Goal: Task Accomplishment & Management: Complete application form

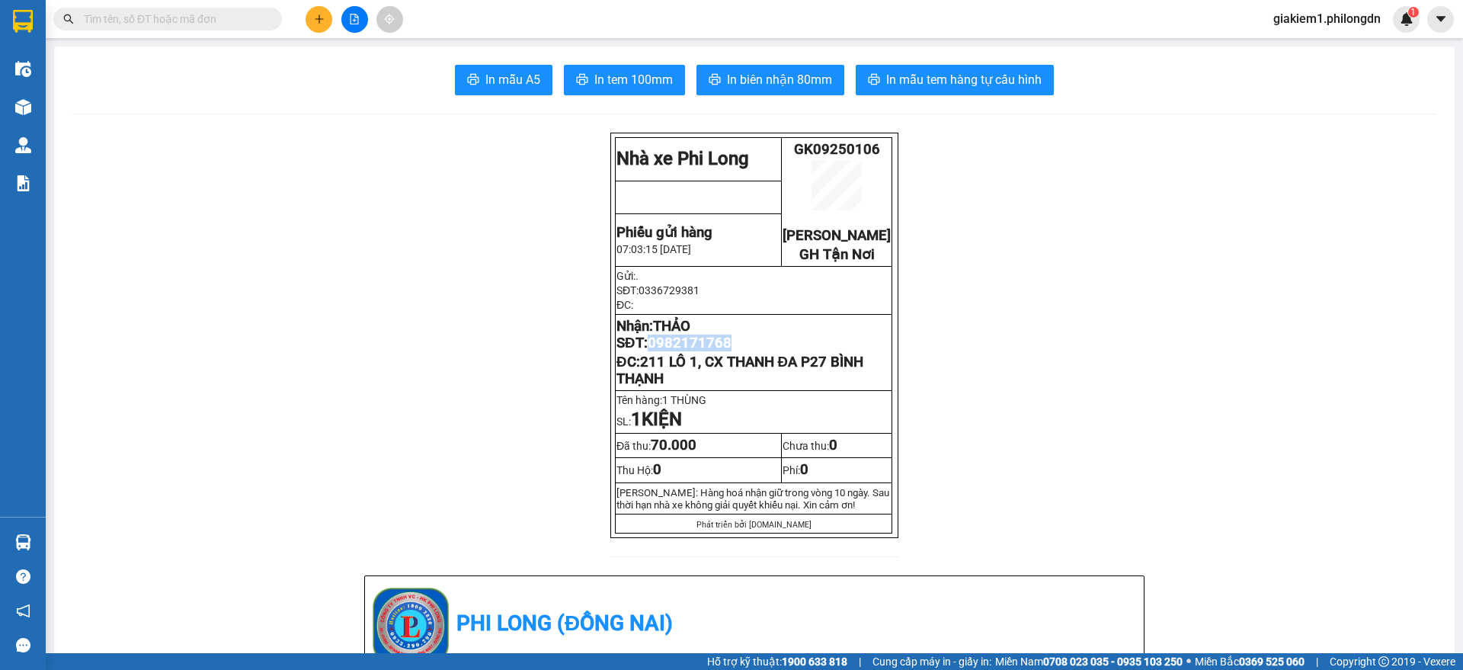
click at [322, 18] on icon "plus" at bounding box center [319, 19] width 11 height 11
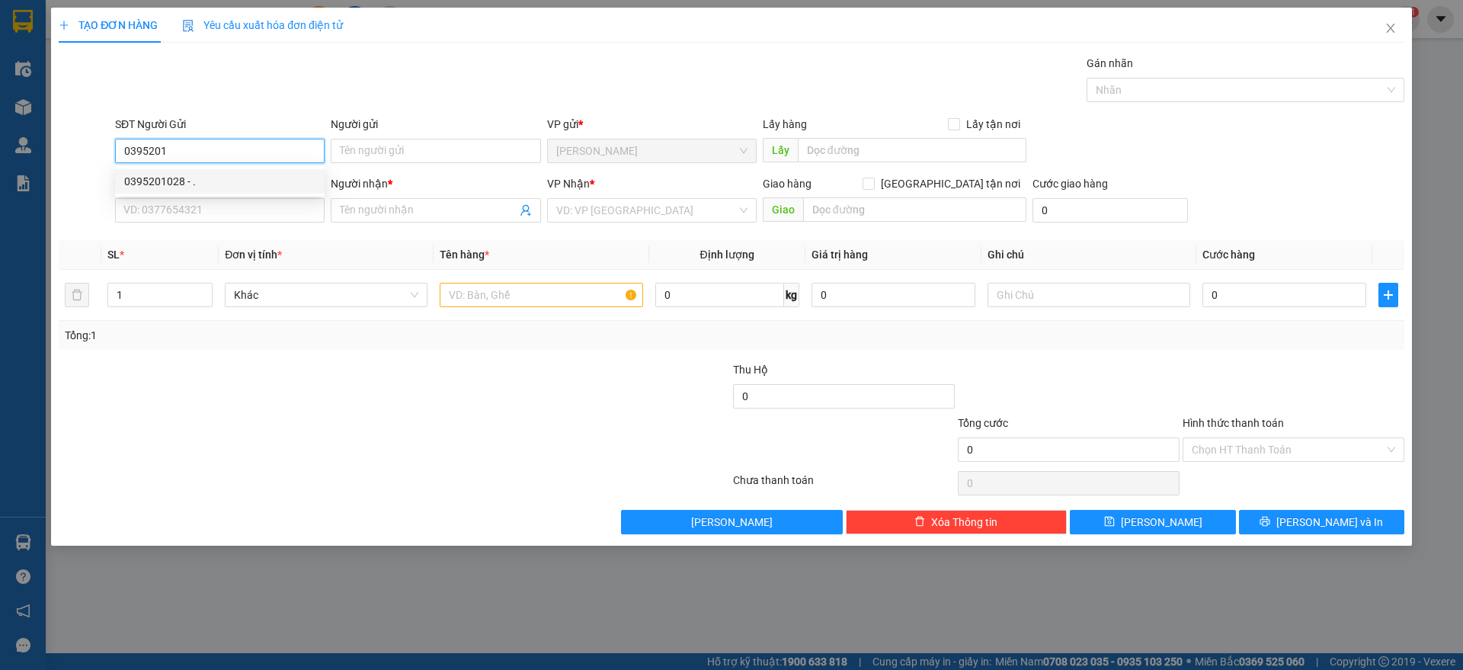
click at [219, 181] on div "0395201028 - ." at bounding box center [219, 181] width 191 height 17
type input "0395201028"
type input "."
type input "0906779236"
type input "[PERSON_NAME]"
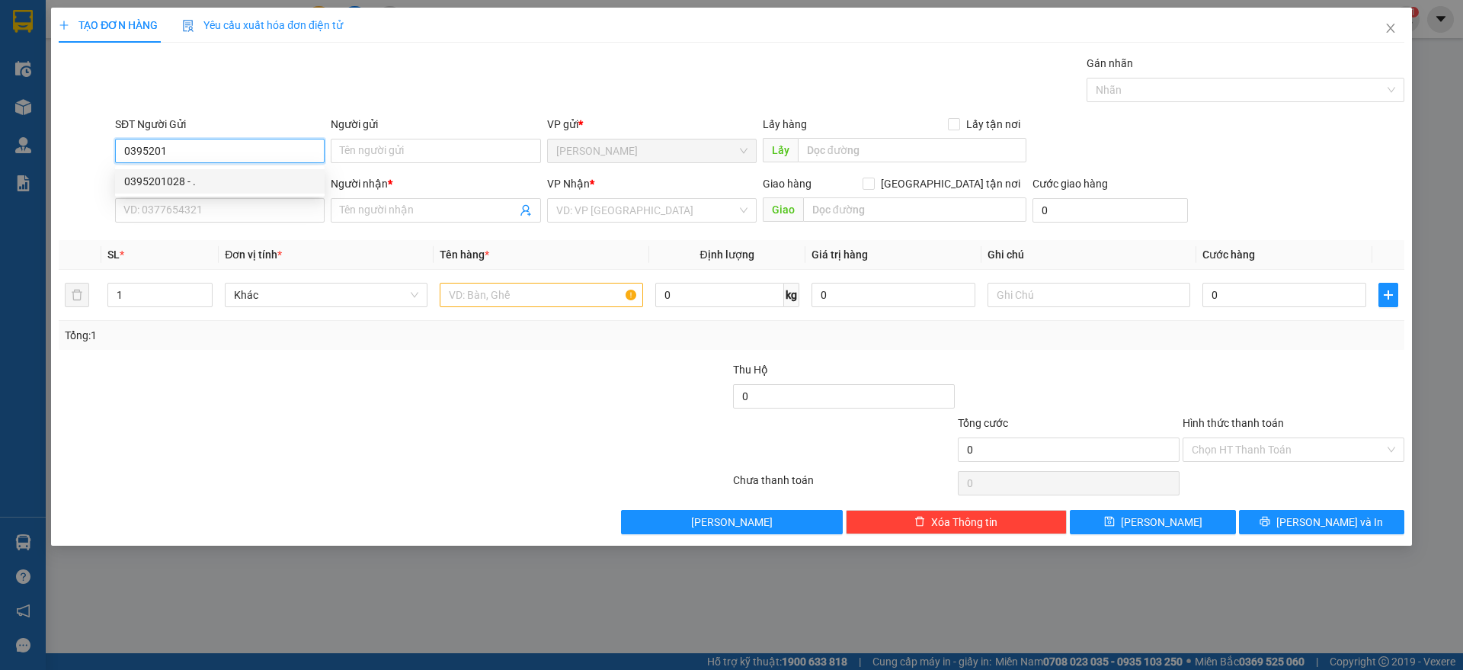
type input "HÀNG XANH"
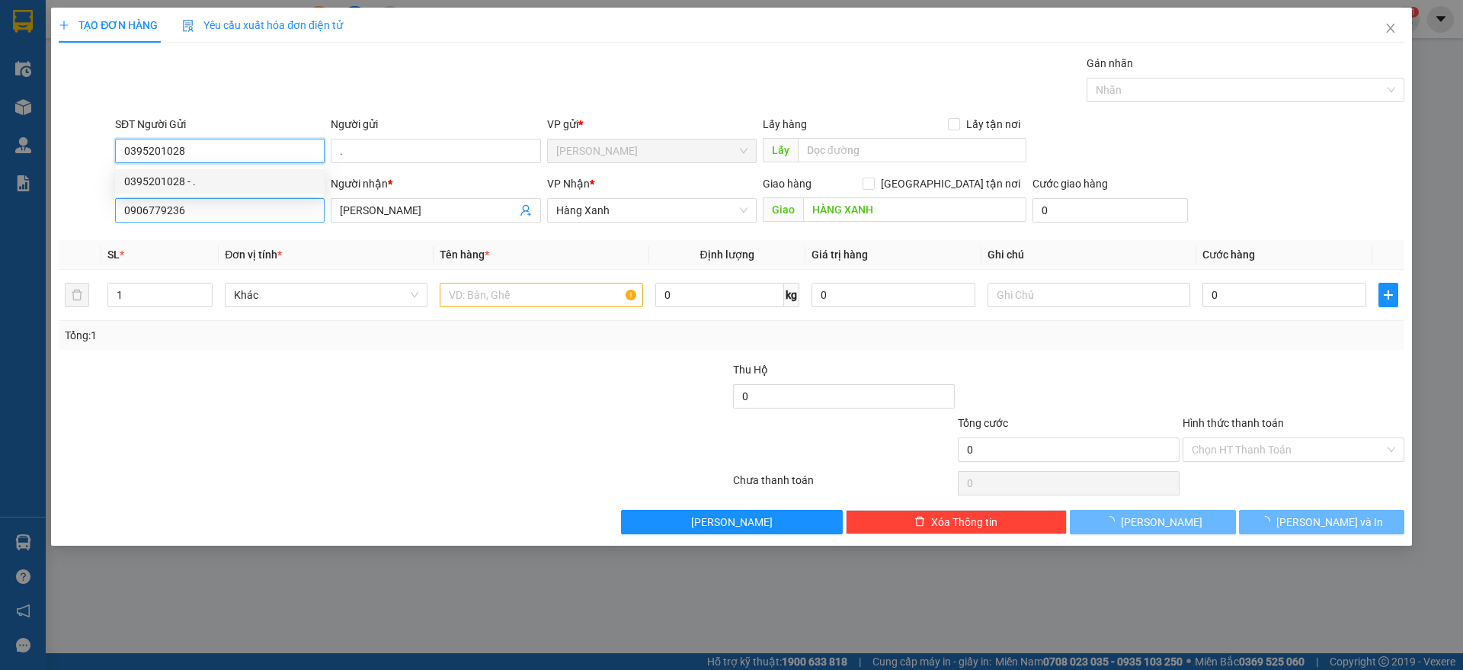
type input "40.000"
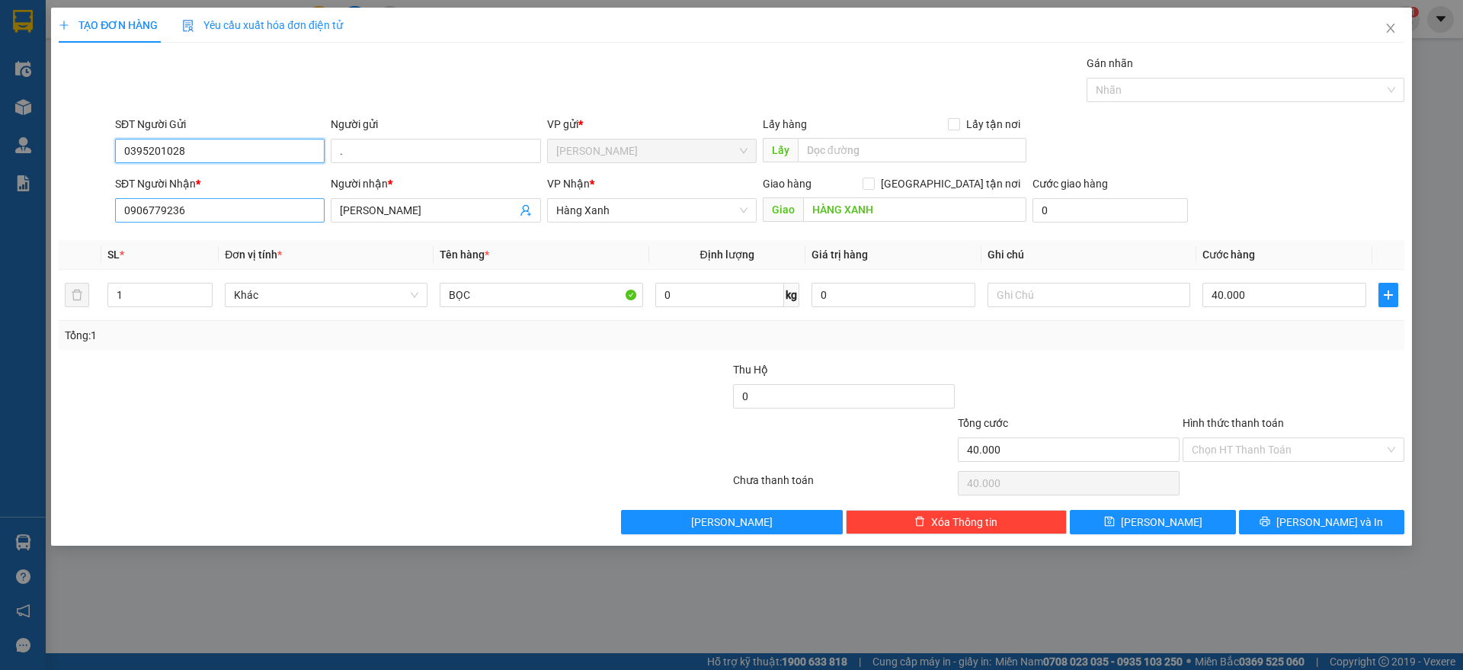
type input "0395201028"
click at [225, 218] on input "0906779236" at bounding box center [219, 210] width 209 height 24
click at [219, 235] on div "0906779236 - [PERSON_NAME]" at bounding box center [219, 240] width 191 height 17
click at [296, 214] on input "0906779236" at bounding box center [219, 210] width 209 height 24
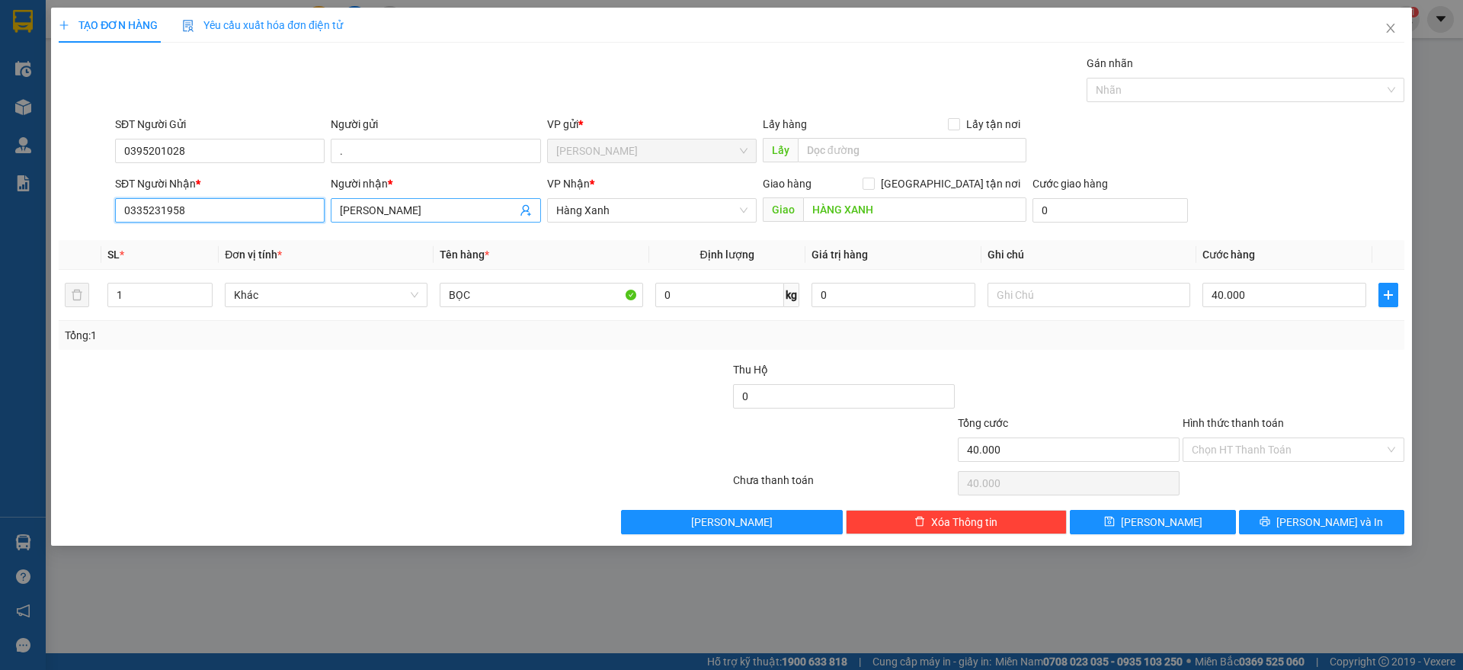
type input "0335231958"
click at [386, 216] on input "[PERSON_NAME]" at bounding box center [428, 210] width 176 height 17
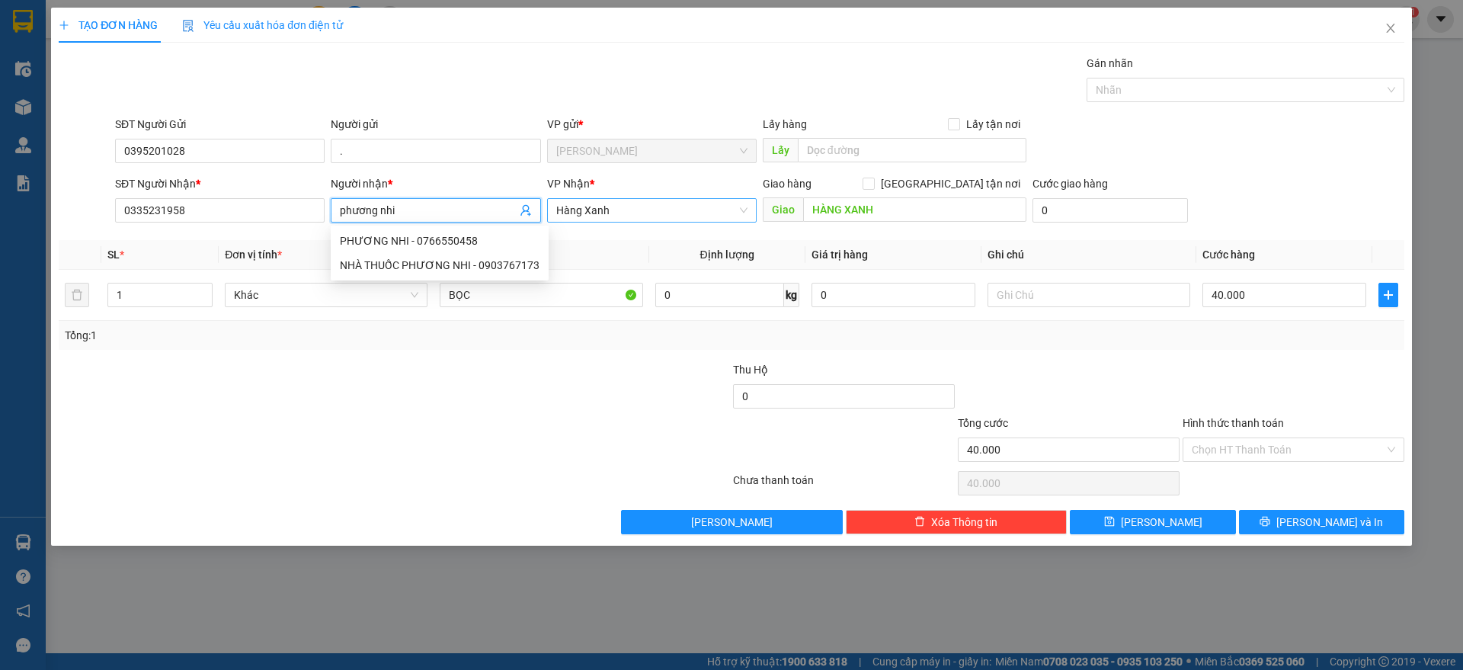
click at [628, 199] on span "Hàng Xanh" at bounding box center [651, 210] width 191 height 23
type input "phương nhi"
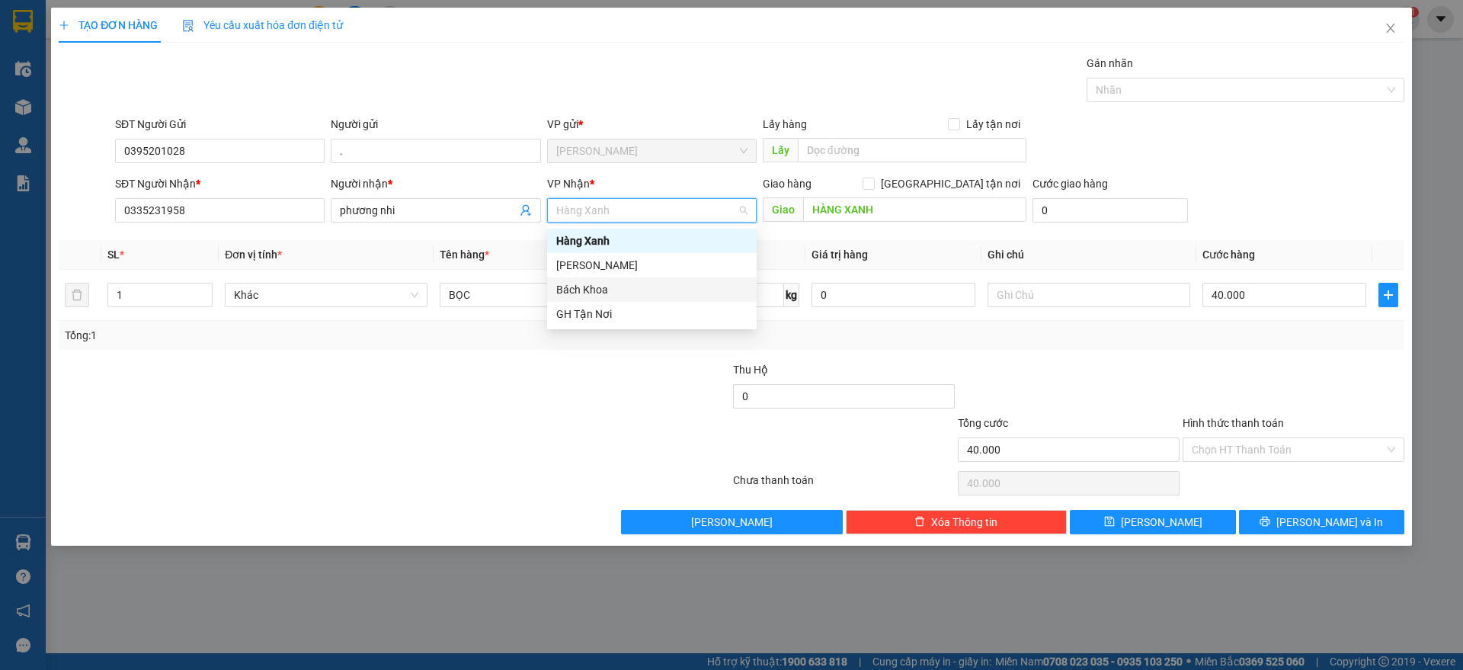
click at [593, 292] on div "Bách Khoa" at bounding box center [651, 289] width 191 height 17
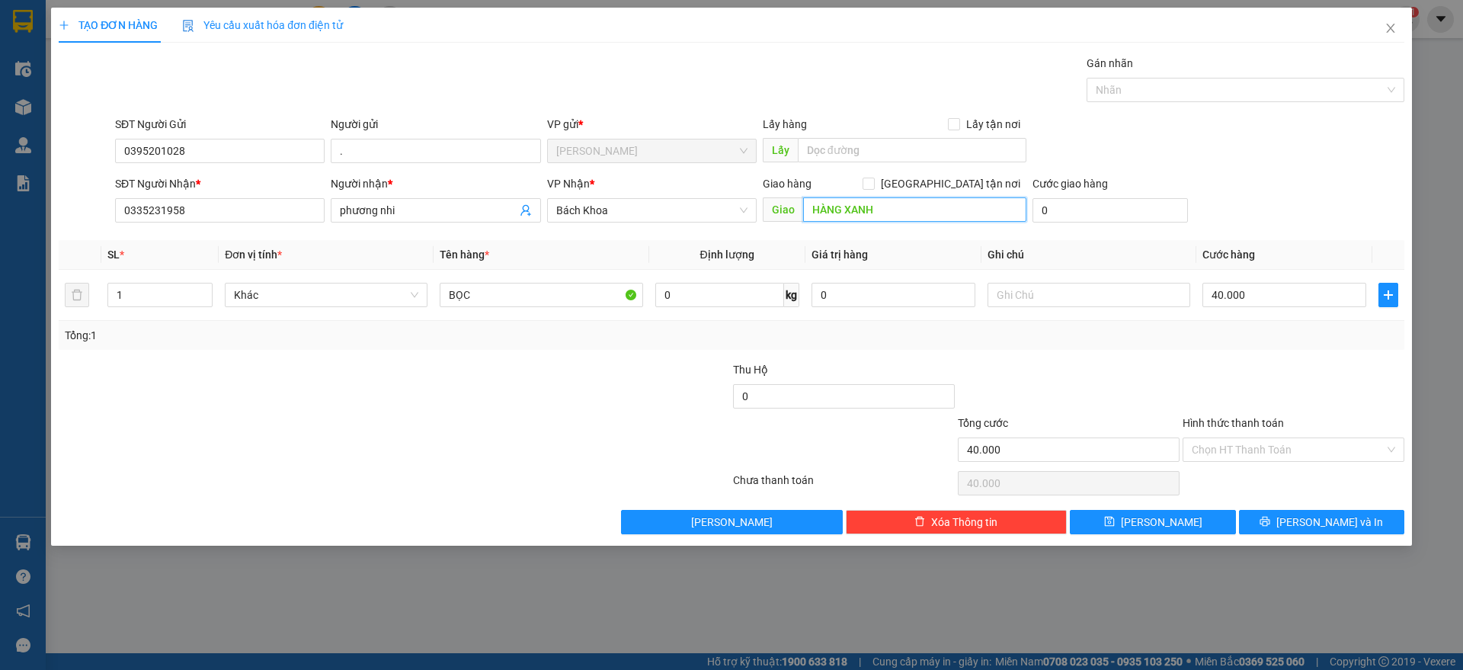
click at [881, 210] on input "HÀNG XANH" at bounding box center [914, 209] width 223 height 24
type input "BÁCH KHOA"
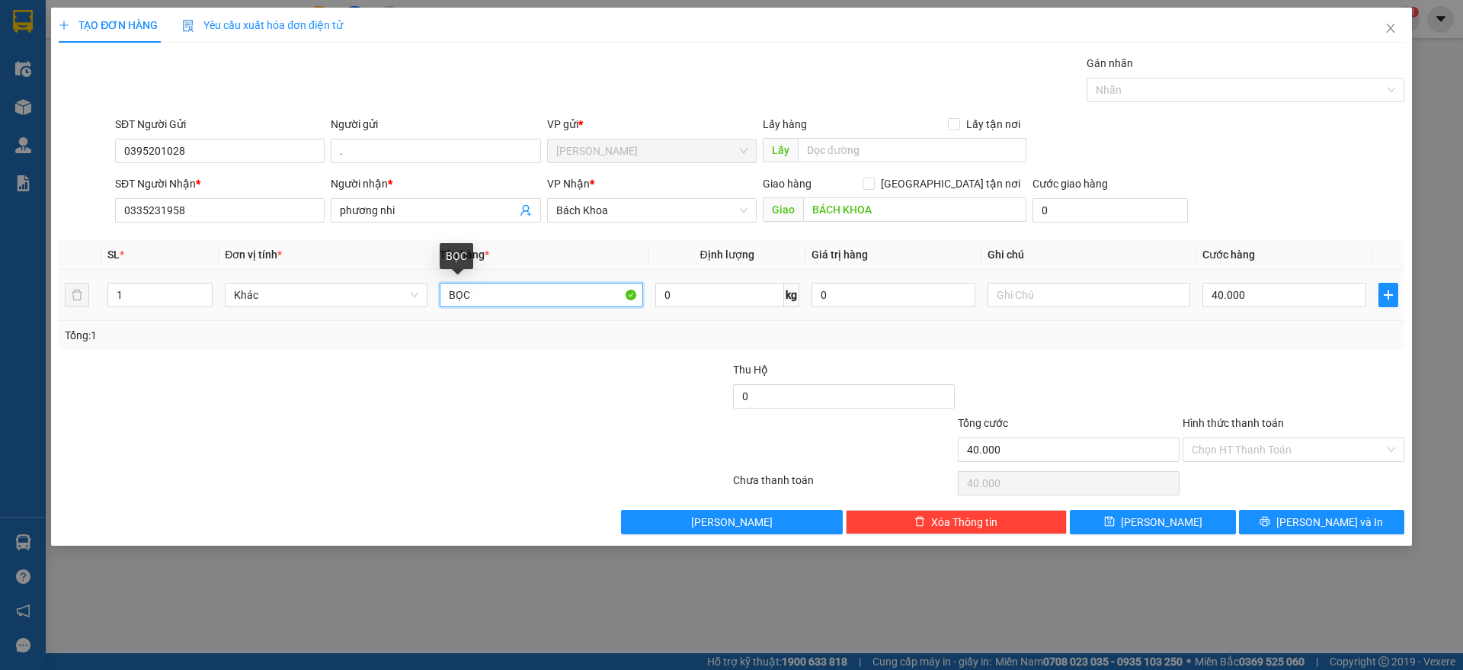
click at [463, 296] on input "BỌC" at bounding box center [541, 295] width 203 height 24
type input "1 XE MÁY"
click at [1386, 289] on icon "plus" at bounding box center [1388, 295] width 12 height 12
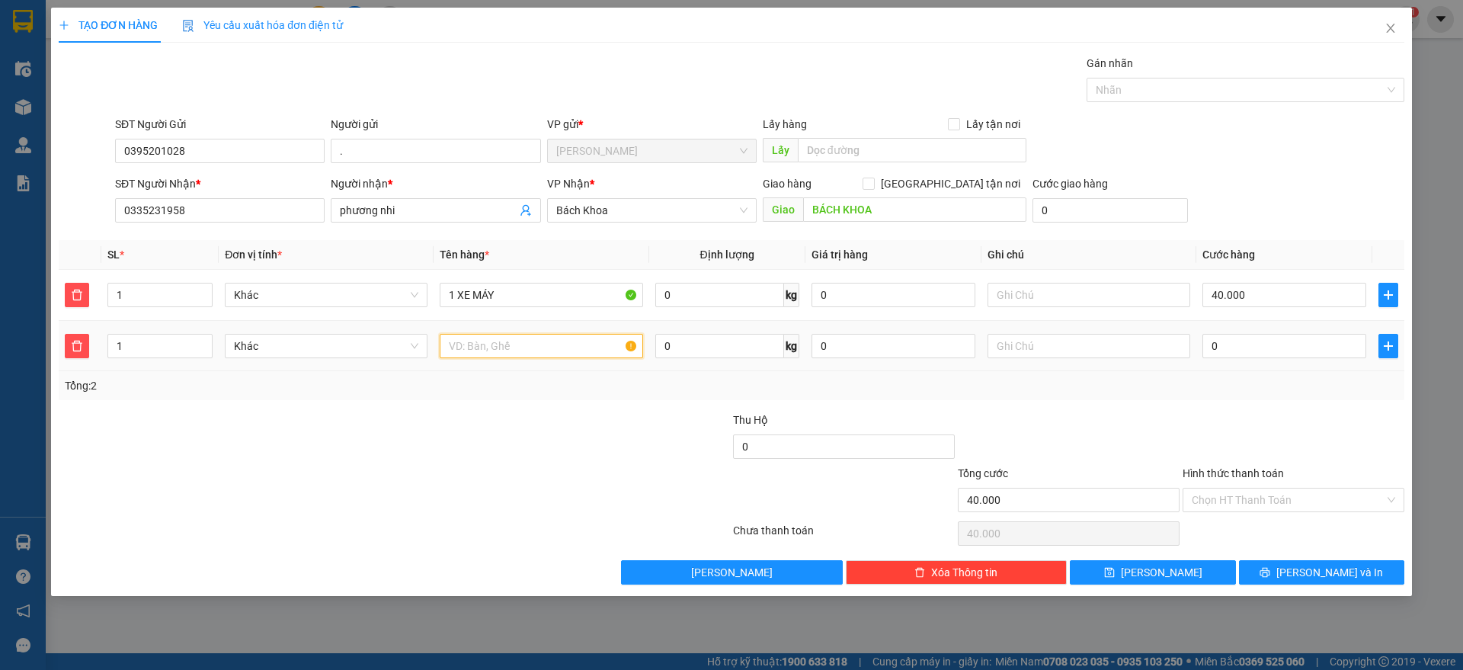
click at [534, 339] on input "text" at bounding box center [541, 346] width 203 height 24
type input "1 PHONG BÌ"
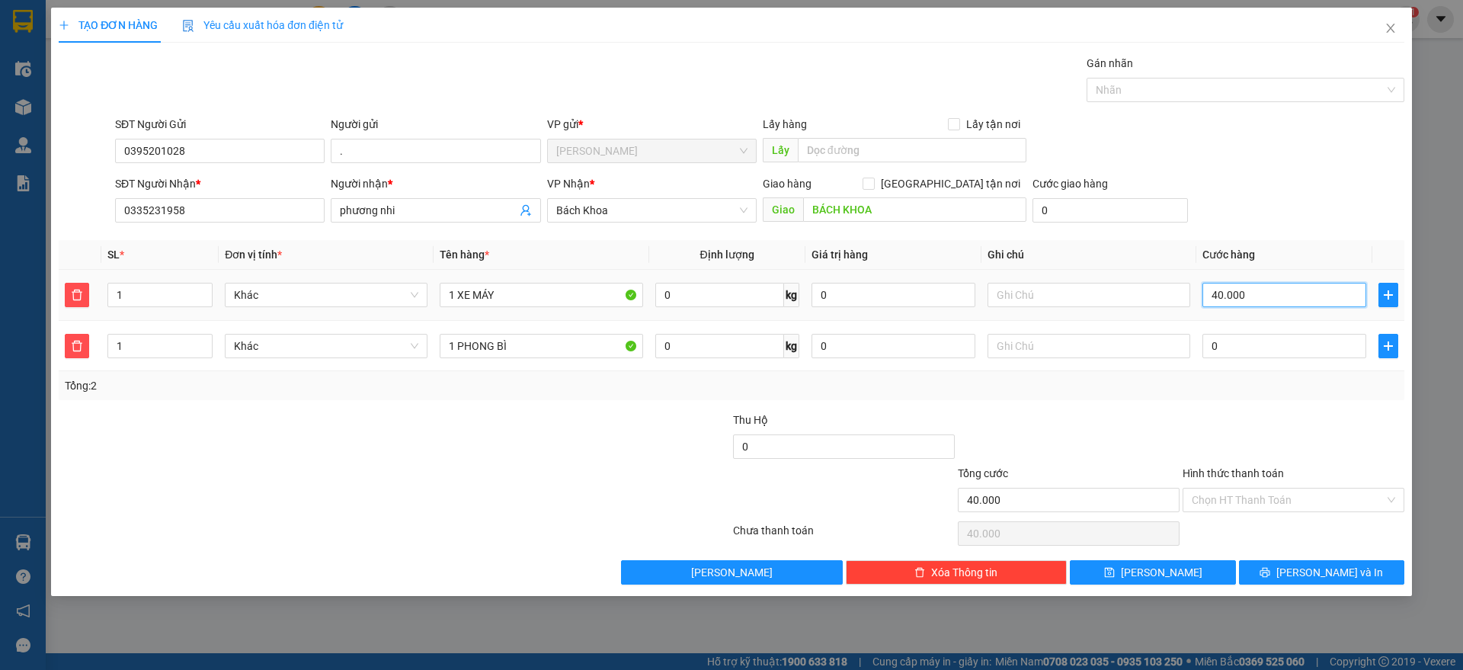
click at [1218, 299] on input "40.000" at bounding box center [1284, 295] width 164 height 24
type input "2"
type input "20"
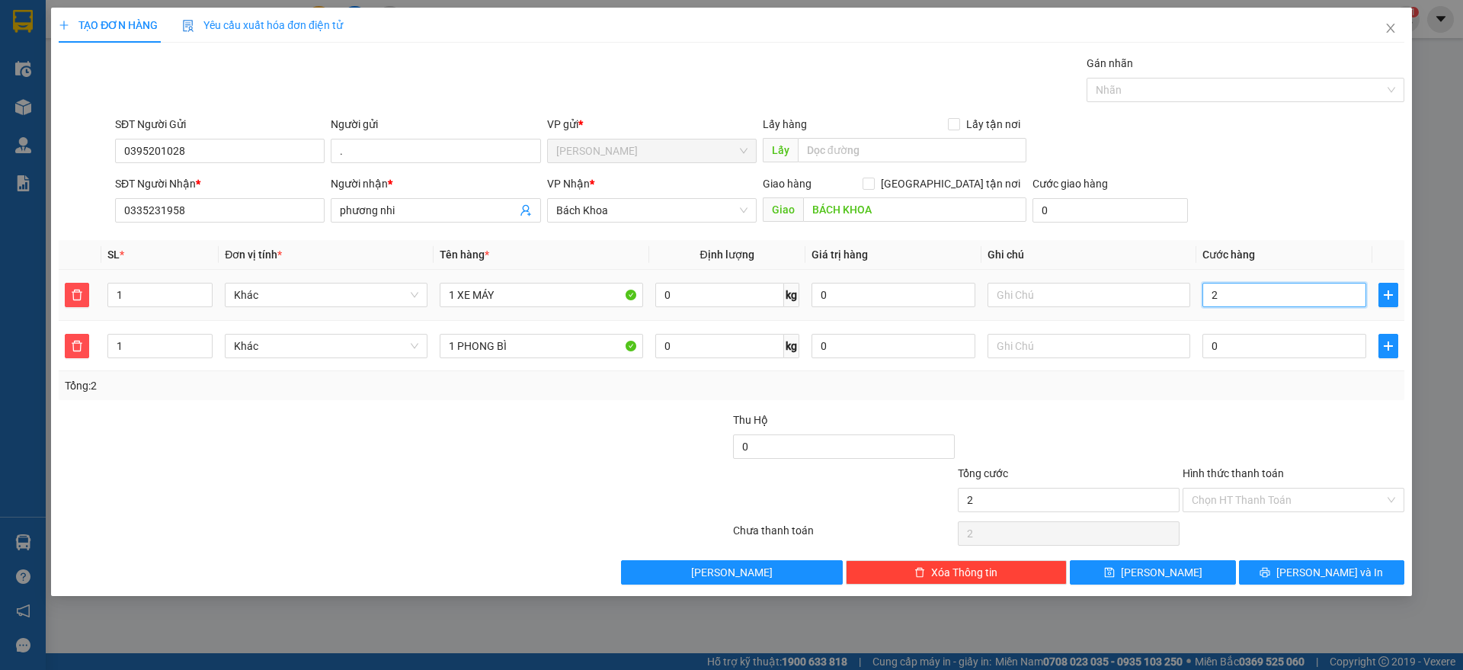
type input "20"
type input "200"
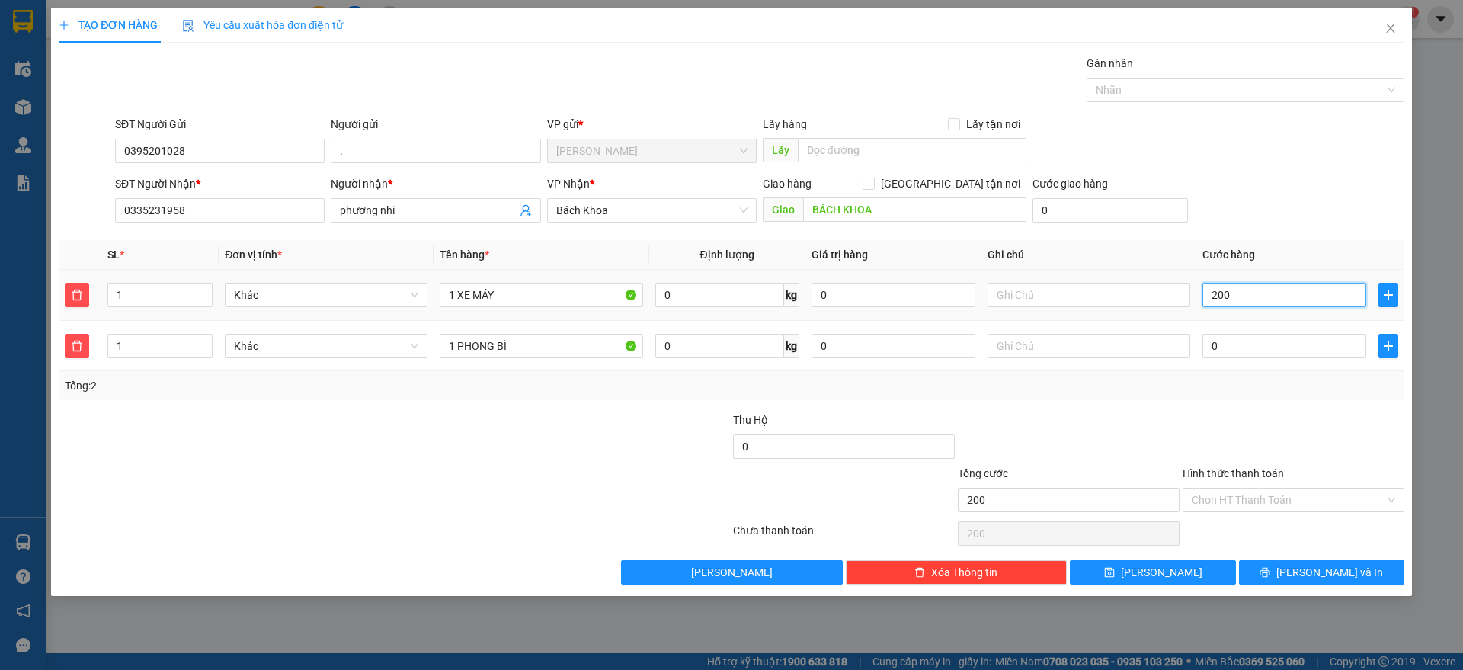
type input "2.000"
type input "20.000"
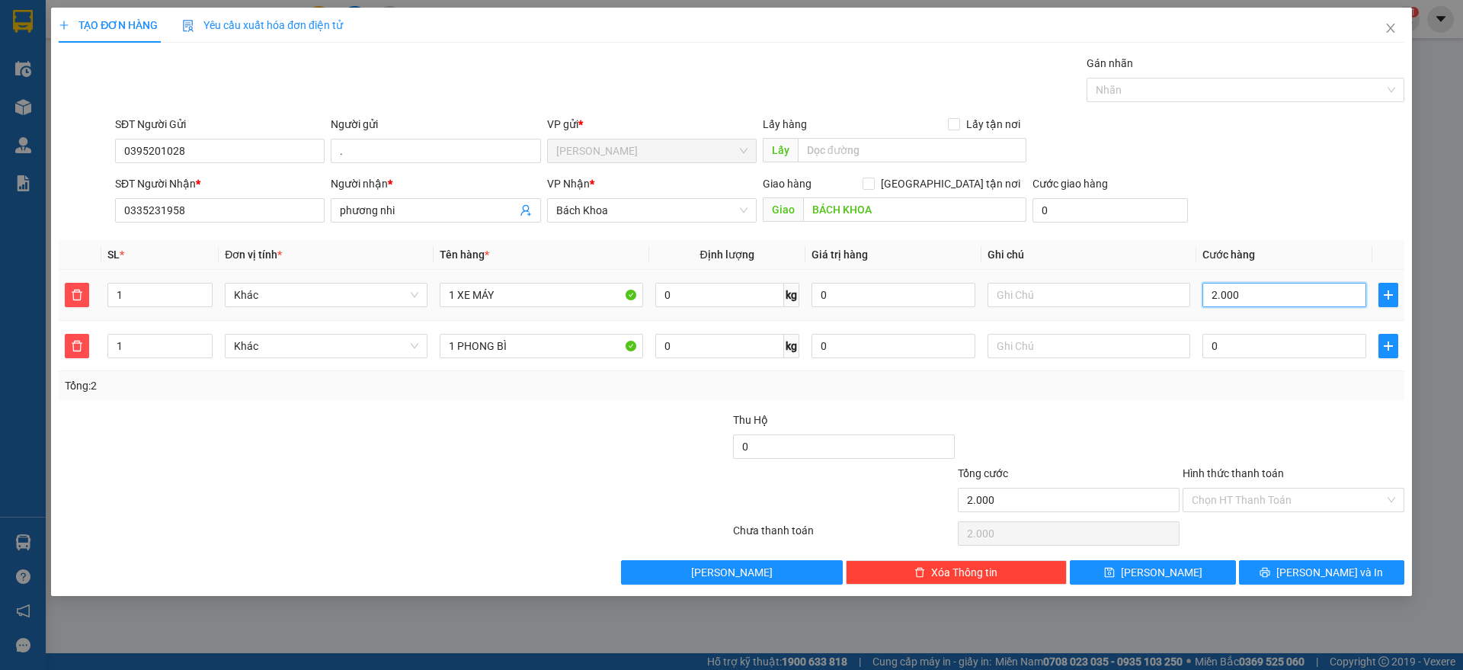
type input "20.000"
type input "200.000"
click at [1271, 504] on input "Hình thức thanh toán" at bounding box center [1287, 499] width 193 height 23
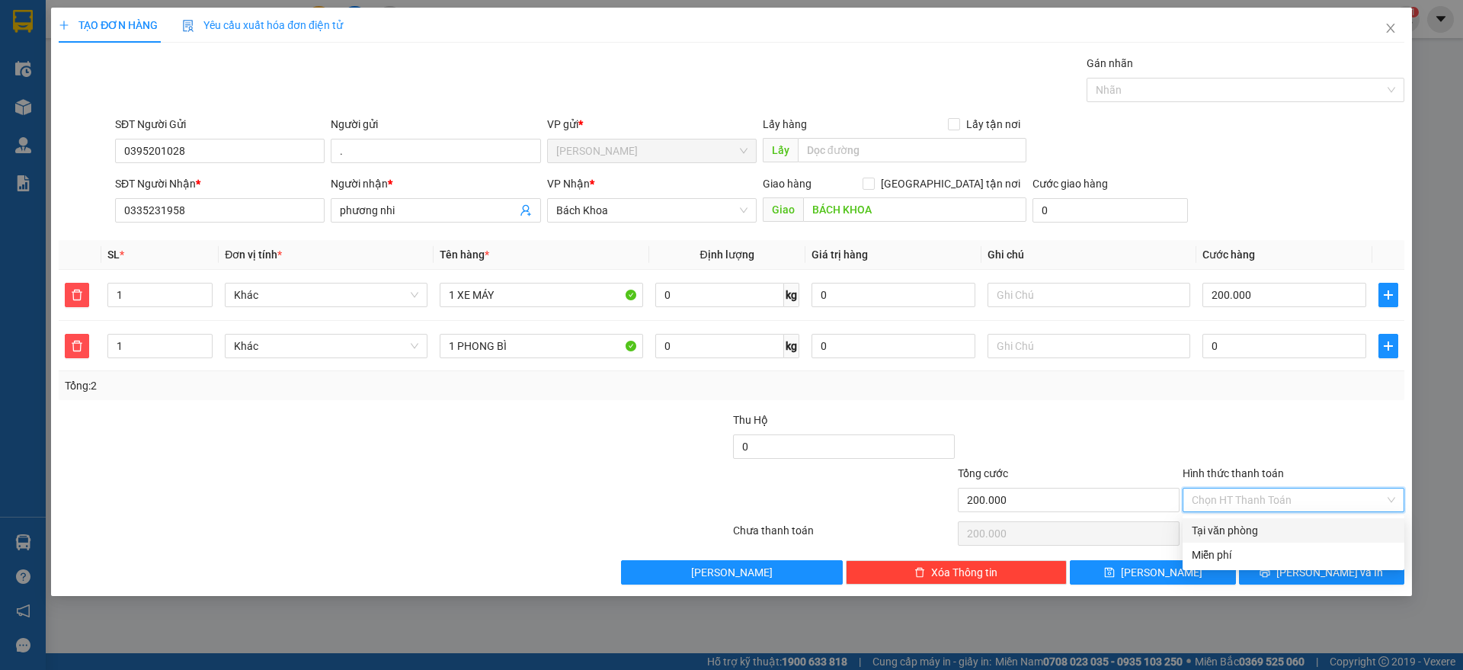
click at [1261, 528] on div "Tại văn phòng" at bounding box center [1292, 530] width 203 height 17
type input "0"
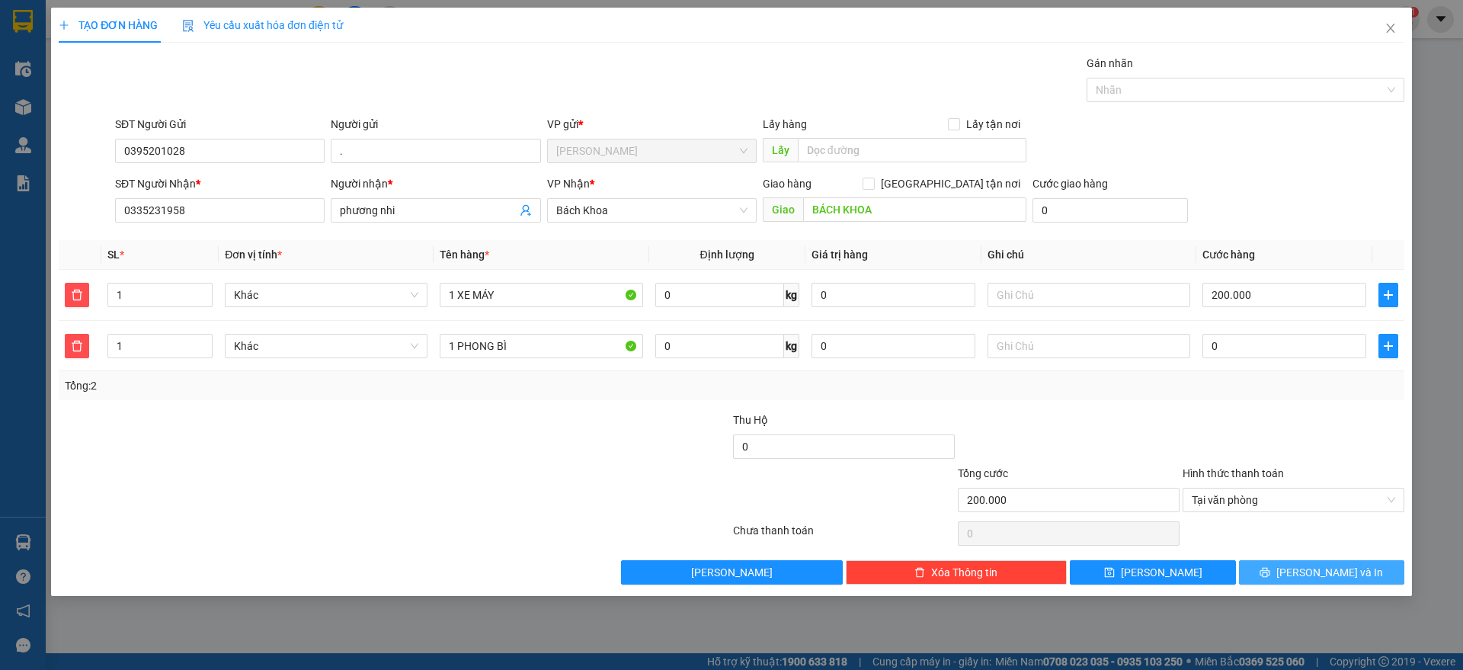
click at [1312, 564] on span "[PERSON_NAME] và In" at bounding box center [1329, 572] width 107 height 17
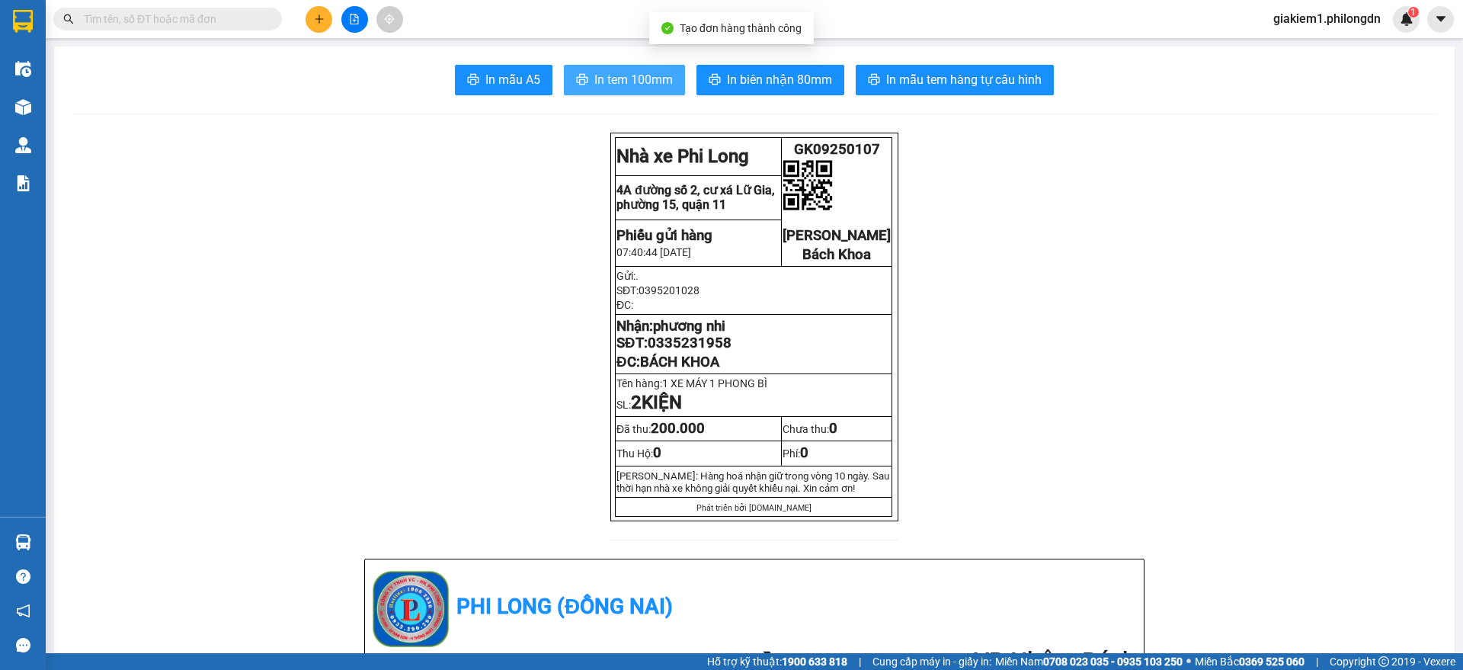
click at [660, 89] on button "In tem 100mm" at bounding box center [624, 80] width 121 height 30
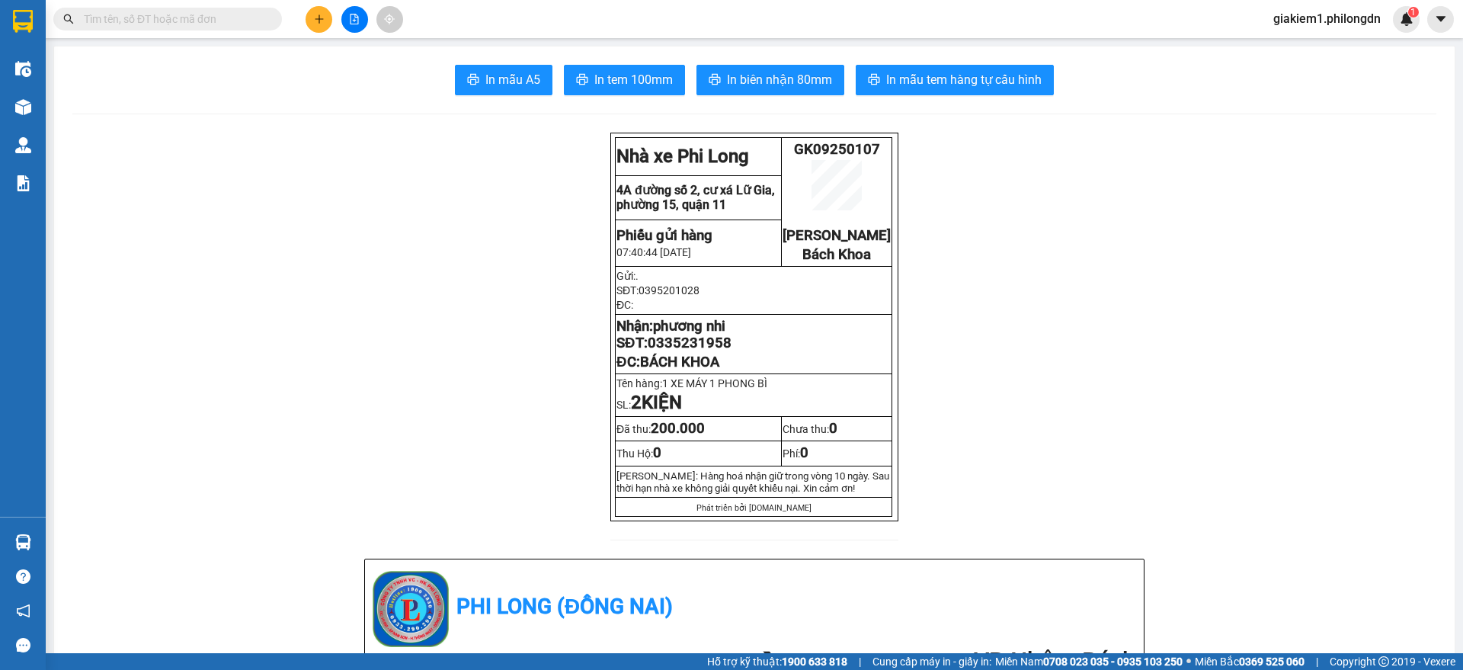
click at [687, 351] on span "0335231958" at bounding box center [689, 342] width 84 height 17
copy span "0335231958"
